Goal: Information Seeking & Learning: Learn about a topic

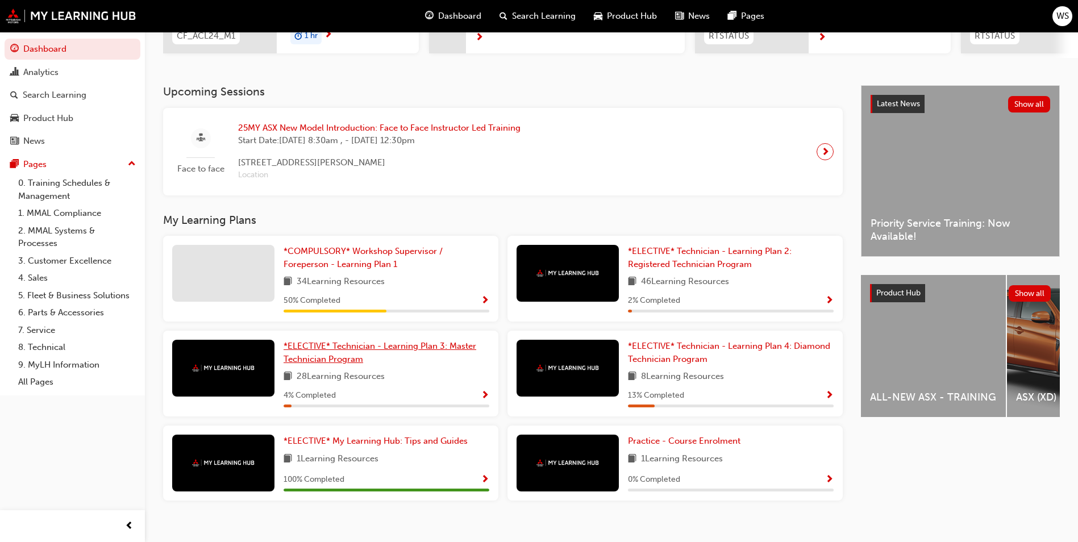
scroll to position [223, 0]
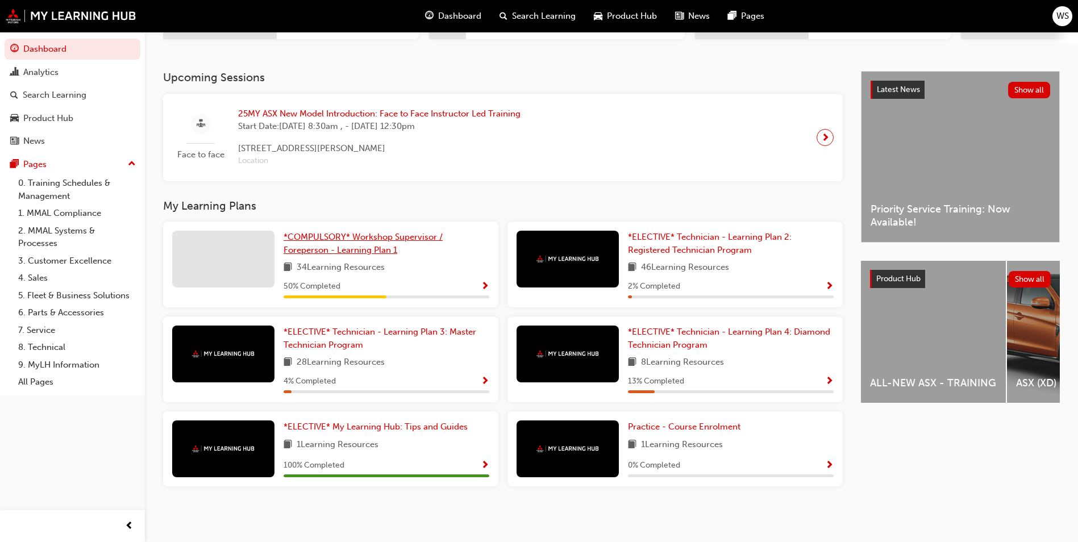
click at [371, 239] on span "*COMPULSORY* Workshop Supervisor / Foreperson - Learning Plan 1" at bounding box center [363, 243] width 159 height 23
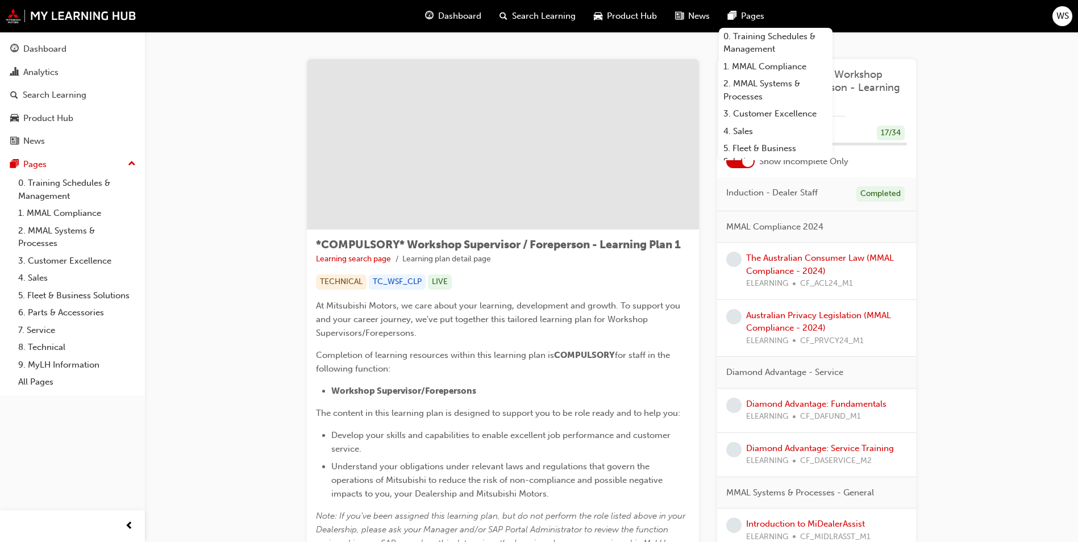
click at [1058, 13] on span "WS" at bounding box center [1063, 16] width 13 height 13
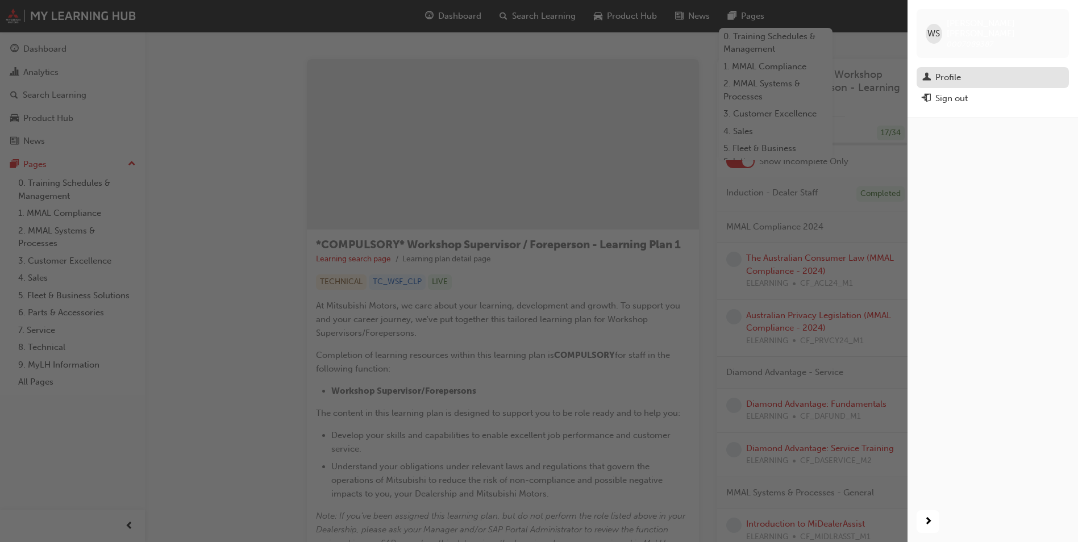
click at [942, 71] on div "Profile" at bounding box center [949, 77] width 26 height 13
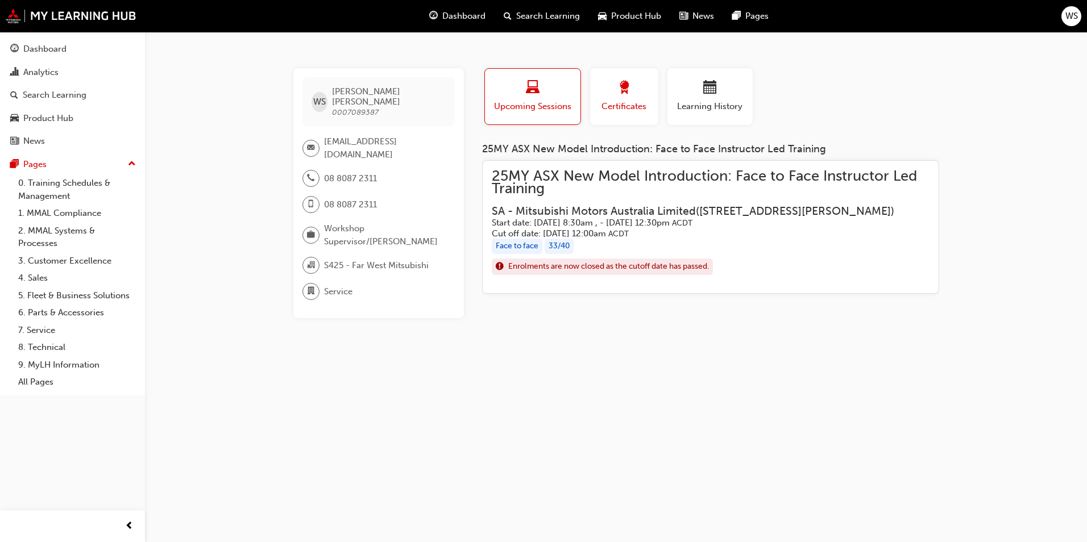
click at [640, 96] on div "button" at bounding box center [624, 90] width 51 height 18
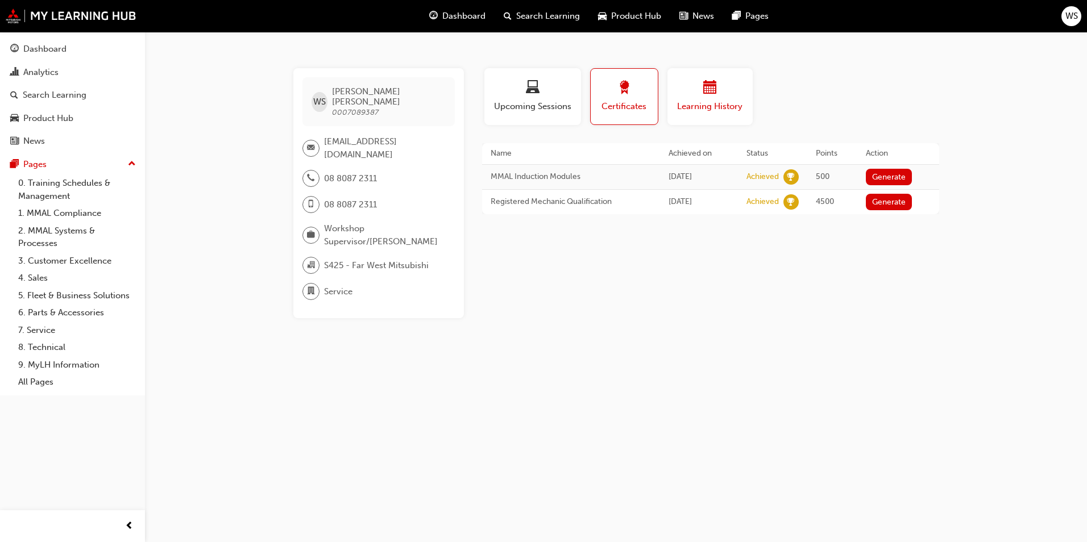
click at [715, 93] on span "calendar-icon" at bounding box center [710, 88] width 14 height 15
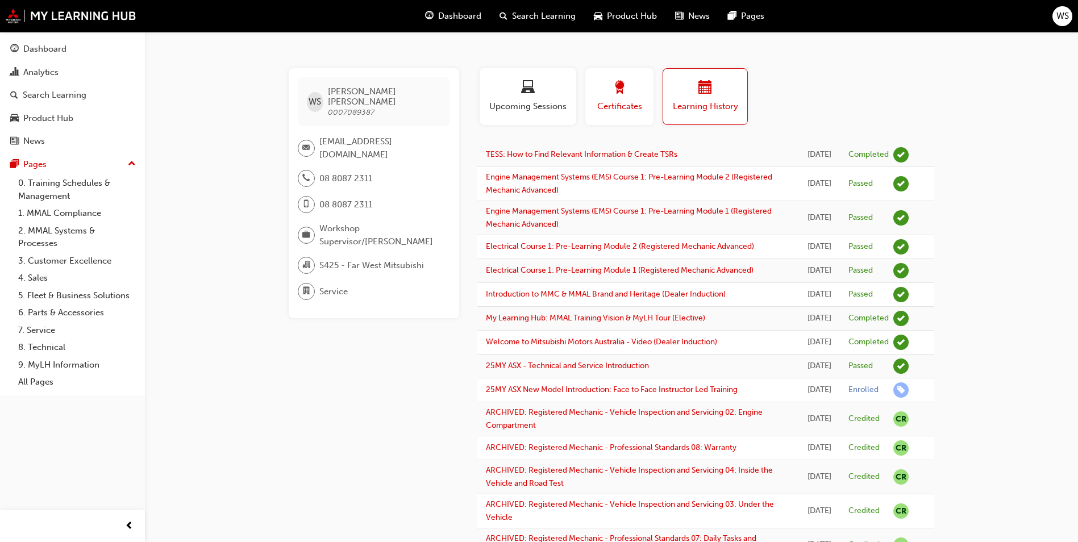
click at [605, 107] on span "Certificates" at bounding box center [619, 106] width 51 height 13
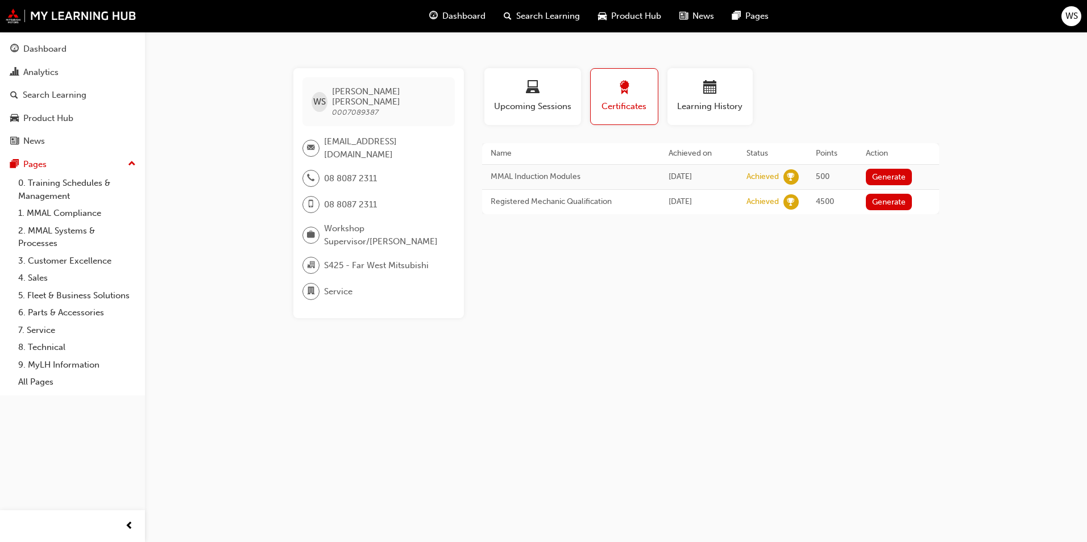
click at [428, 17] on div "Dashboard" at bounding box center [457, 16] width 74 height 23
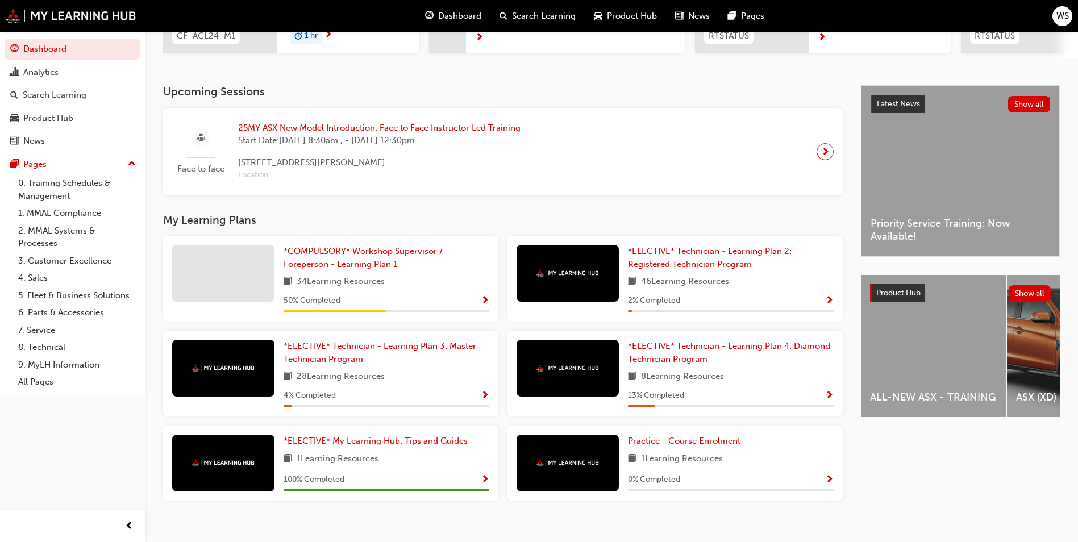
scroll to position [223, 0]
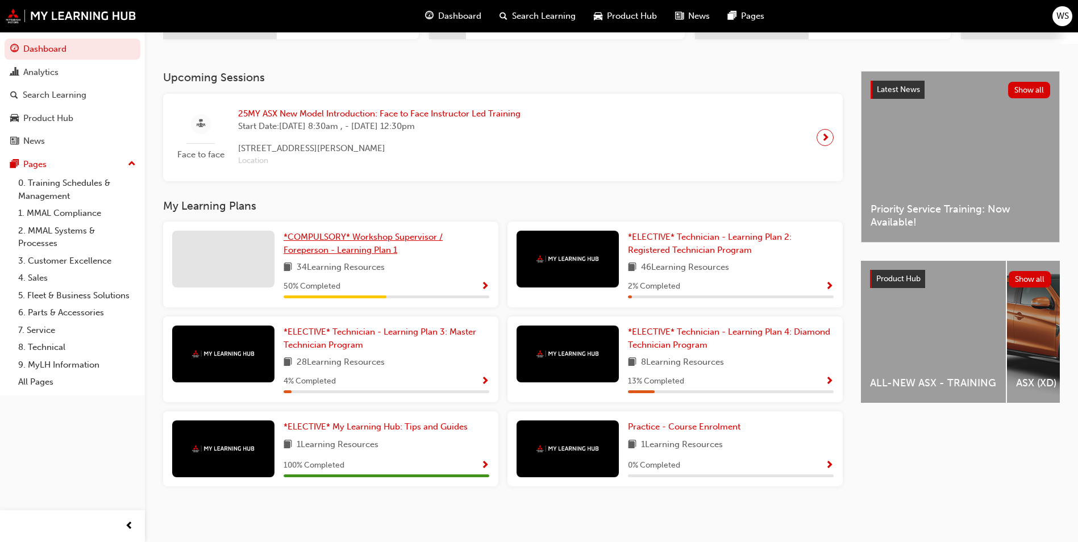
click at [417, 239] on span "*COMPULSORY* Workshop Supervisor / Foreperson - Learning Plan 1" at bounding box center [363, 243] width 159 height 23
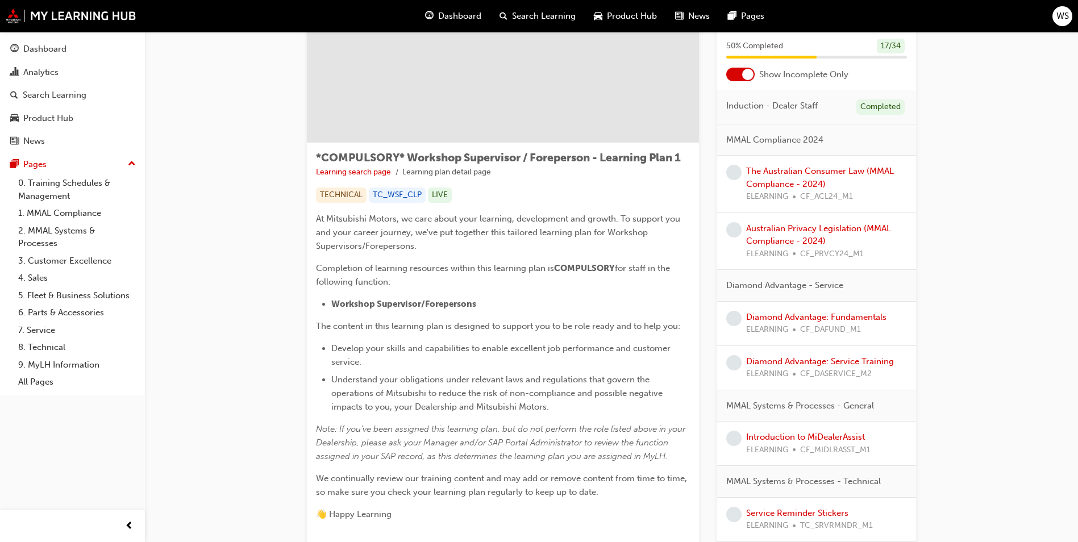
scroll to position [59, 0]
